Goal: Task Accomplishment & Management: Use online tool/utility

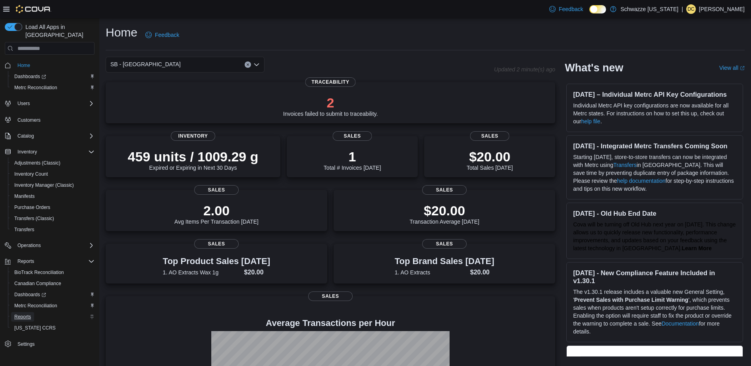
click at [21, 312] on span "Reports" at bounding box center [22, 317] width 17 height 10
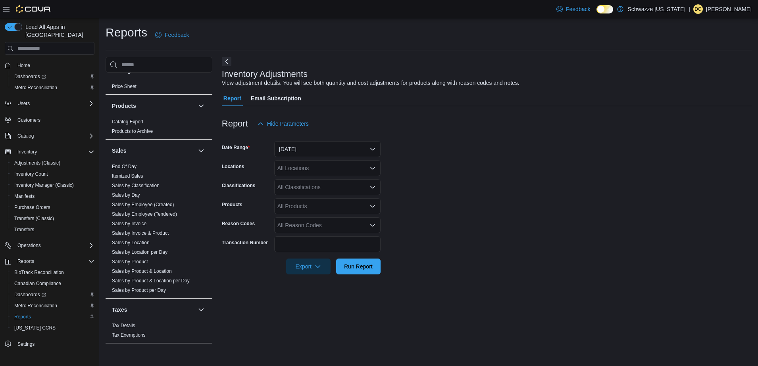
scroll to position [489, 0]
click at [145, 211] on link "Sales by Employee (Tendered)" at bounding box center [144, 212] width 65 height 6
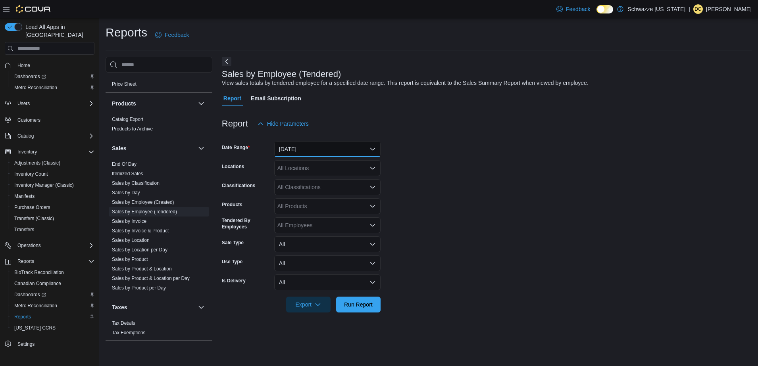
click at [331, 148] on button "[DATE]" at bounding box center [327, 149] width 106 height 16
click at [435, 139] on div at bounding box center [487, 137] width 530 height 10
click at [366, 166] on div "All Locations" at bounding box center [327, 168] width 106 height 16
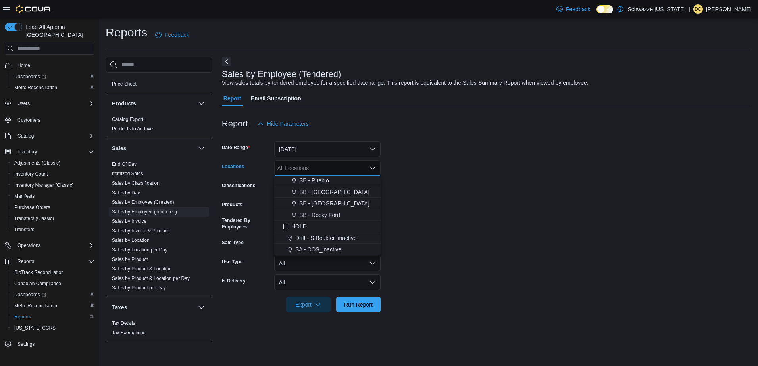
click at [335, 182] on div "SB - Pueblo" at bounding box center [327, 181] width 97 height 8
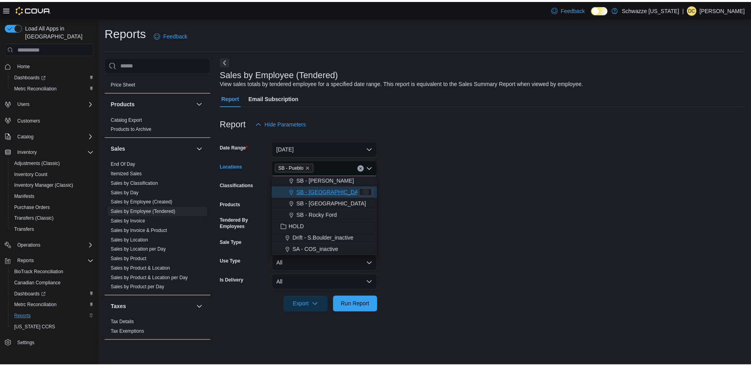
scroll to position [370, 0]
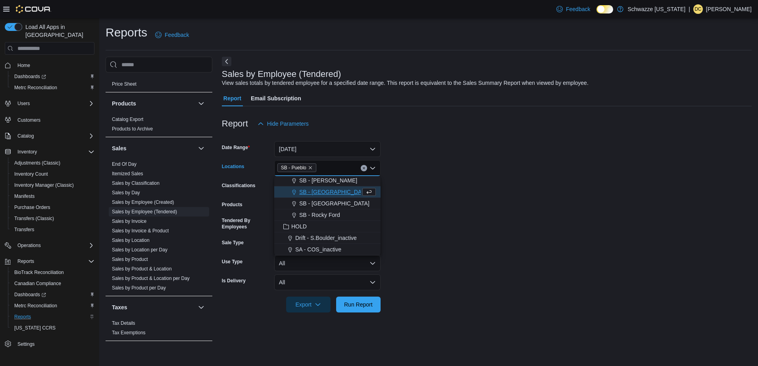
click at [452, 215] on form "Date Range [DATE] Locations SB - [GEOGRAPHIC_DATA] Combo box. Selected. SB - Pu…" at bounding box center [487, 222] width 530 height 181
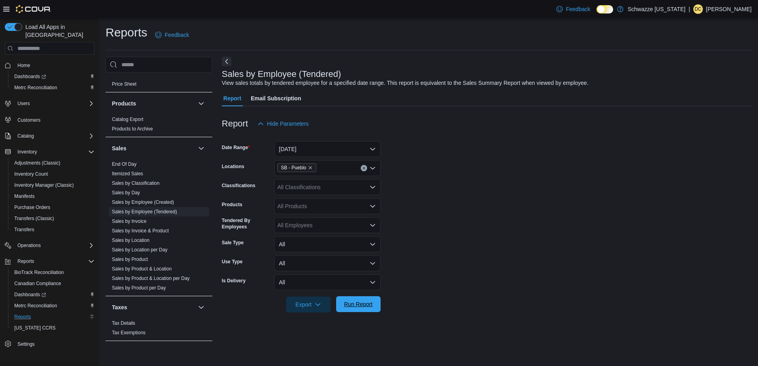
click at [355, 302] on span "Run Report" at bounding box center [358, 304] width 29 height 8
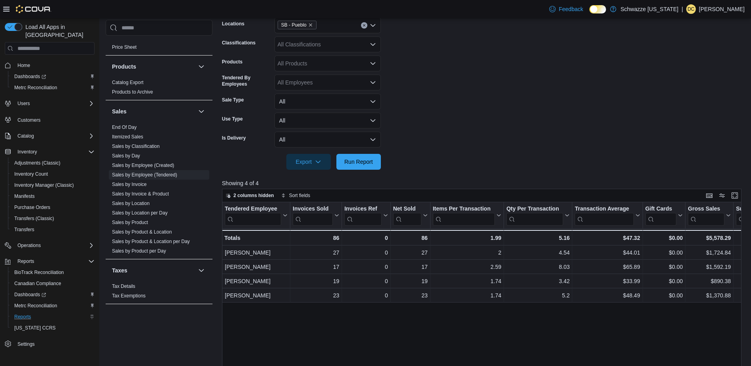
scroll to position [144, 0]
click at [312, 158] on span "Export" at bounding box center [308, 161] width 35 height 16
click at [315, 179] on span "Export to Excel" at bounding box center [310, 177] width 36 height 6
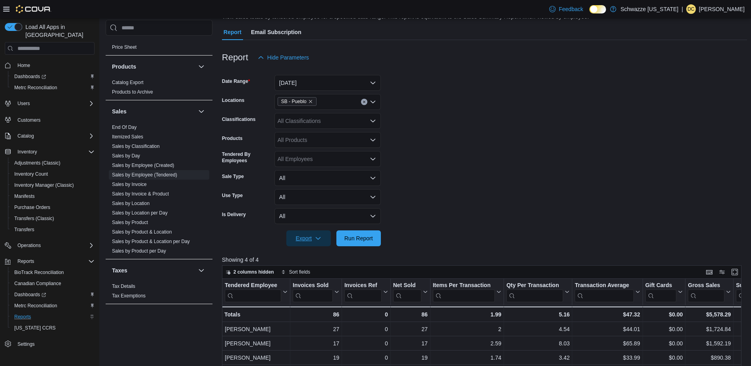
scroll to position [58, 0]
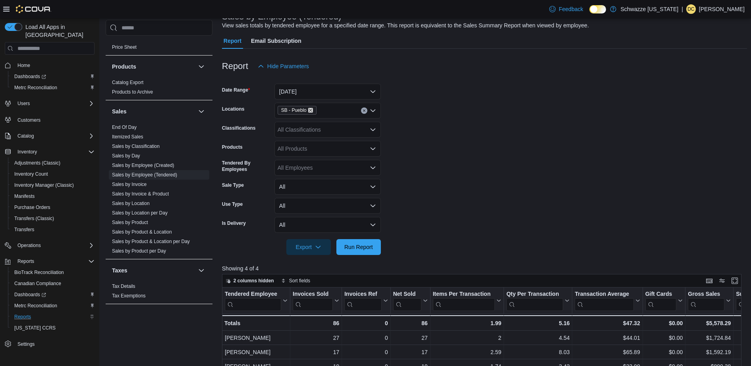
click at [312, 111] on icon "Remove SB - Pueblo from selection in this group" at bounding box center [310, 110] width 5 height 5
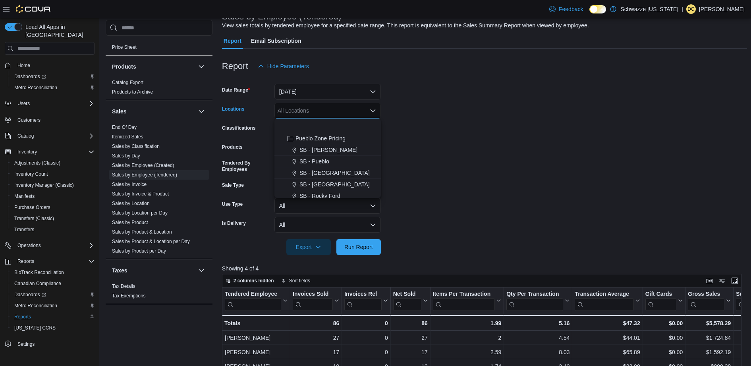
scroll to position [381, 0]
click at [348, 148] on div "SB - [GEOGRAPHIC_DATA]" at bounding box center [327, 146] width 97 height 8
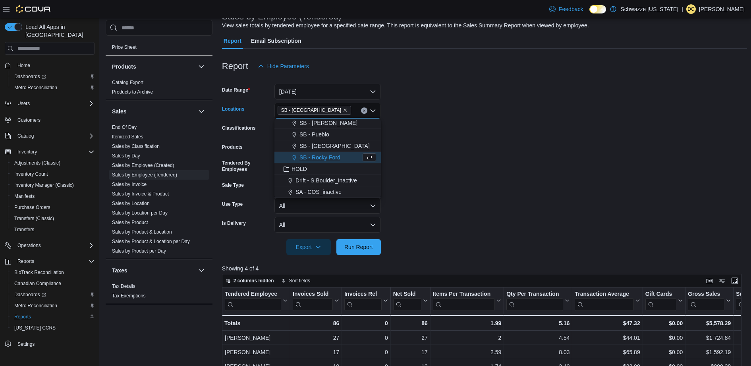
click at [441, 220] on form "Date Range [DATE] Locations SB - [GEOGRAPHIC_DATA] box. Selected. SB - [GEOGRAP…" at bounding box center [484, 164] width 525 height 181
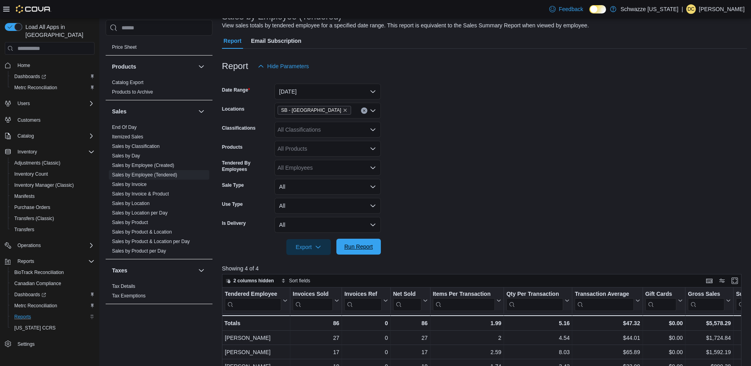
click at [372, 246] on span "Run Report" at bounding box center [358, 247] width 29 height 8
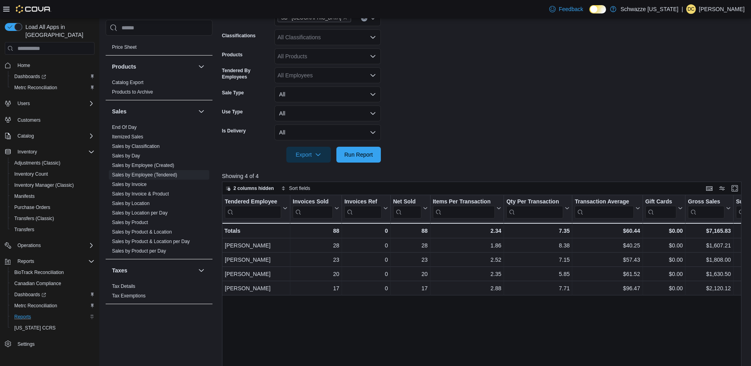
scroll to position [151, 0]
click at [308, 159] on span "Export" at bounding box center [308, 154] width 35 height 16
click at [318, 168] on span "Export to Excel" at bounding box center [310, 170] width 36 height 6
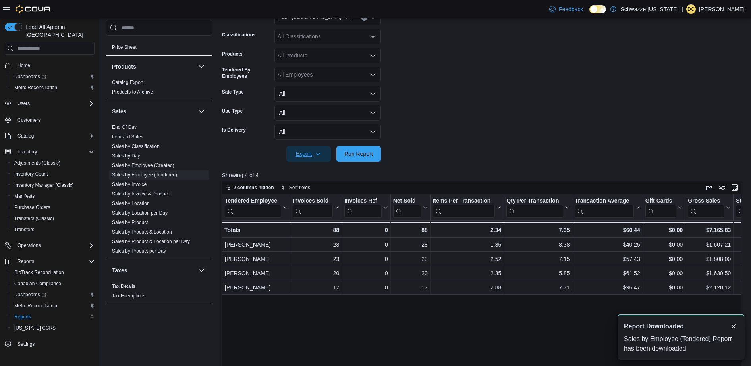
scroll to position [0, 0]
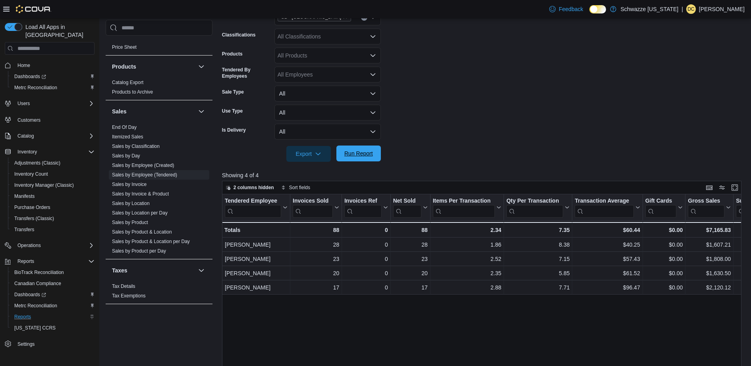
click at [355, 152] on span "Run Report" at bounding box center [358, 154] width 29 height 8
